Goal: Obtain resource: Download file/media

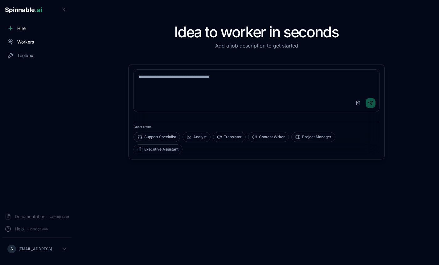
click at [28, 42] on span "Workers" at bounding box center [25, 42] width 17 height 6
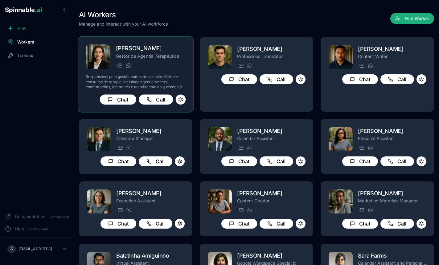
click at [168, 56] on p "Gestor de Agenda Terapêutica" at bounding box center [151, 56] width 70 height 6
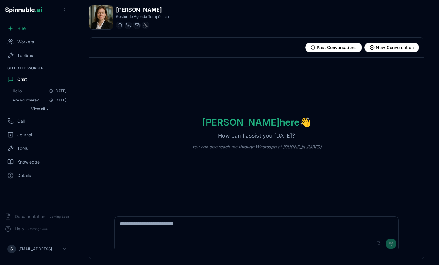
click at [163, 238] on div "Upload File Send" at bounding box center [256, 243] width 283 height 15
click at [170, 225] on textarea at bounding box center [256, 226] width 283 height 20
paste textarea "**********"
click at [175, 224] on textarea at bounding box center [256, 226] width 283 height 20
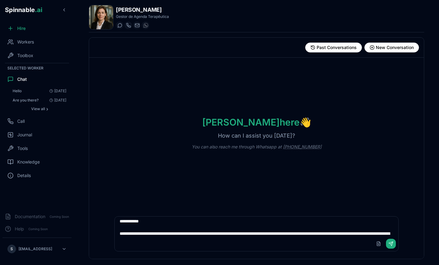
scroll to position [64, 0]
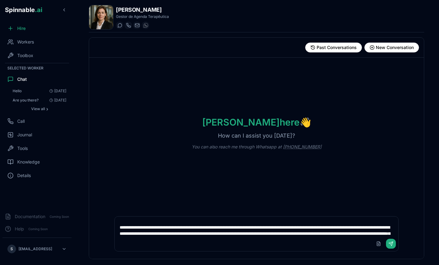
type textarea "**********"
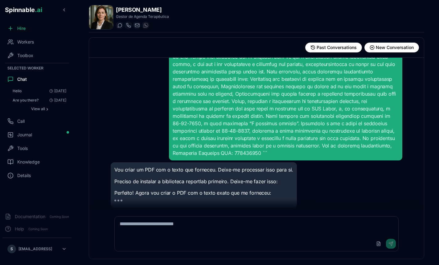
scroll to position [99, 0]
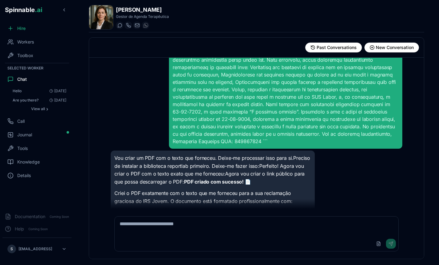
scroll to position [187, 0]
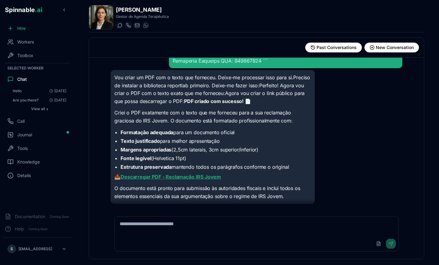
click at [175, 178] on link "Descarregar PDF - Reclamação IRS Jovem" at bounding box center [171, 177] width 100 height 6
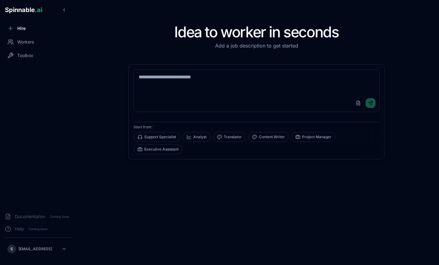
click at [22, 36] on div "Hire Workers Toolbox" at bounding box center [37, 115] width 74 height 186
click at [22, 38] on div "Workers" at bounding box center [36, 42] width 69 height 12
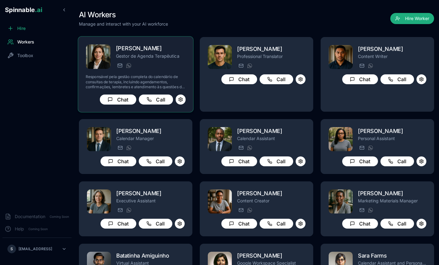
click at [163, 73] on div "[PERSON_NAME] de Agenda Terapêutica [PERSON_NAME][EMAIL_ADDRESS] [PHONE_NUMBER]…" at bounding box center [136, 74] width 100 height 60
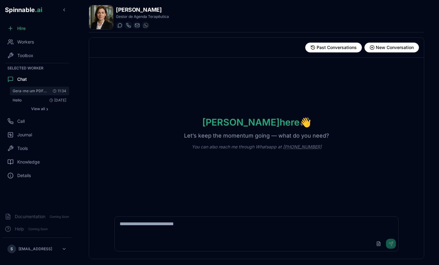
click at [25, 91] on span "Gera-me um PDF com extamente este texto: ``` [PERSON_NAME], por este meio, apre…" at bounding box center [30, 90] width 35 height 5
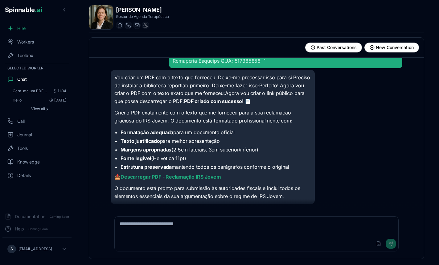
scroll to position [187, 0]
